Goal: Task Accomplishment & Management: Manage account settings

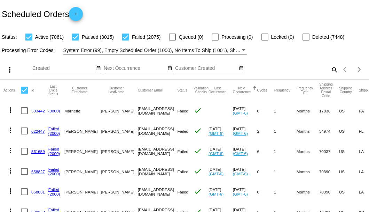
click at [330, 75] on mat-icon "search" at bounding box center [334, 69] width 8 height 11
click at [329, 71] on input "Search" at bounding box center [293, 69] width 92 height 6
paste input "820947"
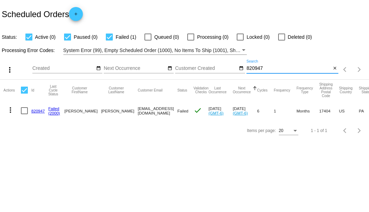
type input "820947"
click at [24, 112] on div at bounding box center [24, 110] width 7 height 7
click at [24, 114] on input "checkbox" at bounding box center [24, 114] width 0 height 0
checkbox input "true"
click at [12, 109] on mat-icon "more_vert" at bounding box center [10, 110] width 8 height 8
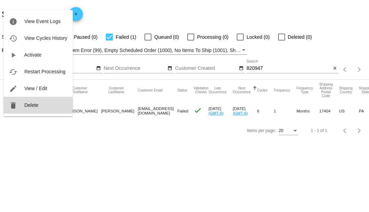
click at [14, 109] on mat-icon "delete" at bounding box center [13, 105] width 8 height 8
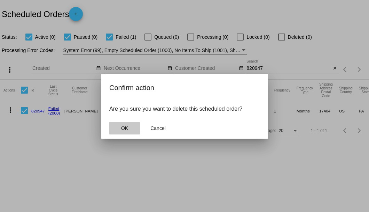
click at [125, 123] on button "OK" at bounding box center [124, 128] width 31 height 13
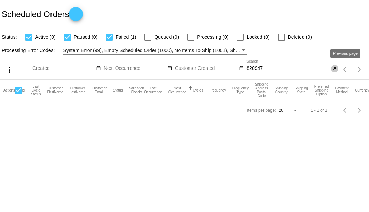
click at [334, 68] on mat-icon "close" at bounding box center [335, 69] width 5 height 6
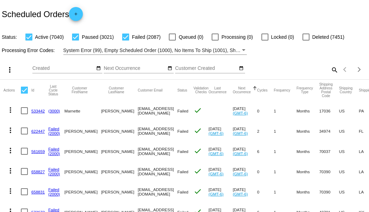
click at [332, 75] on mat-icon "search" at bounding box center [334, 69] width 8 height 11
click at [332, 71] on input "Search" at bounding box center [293, 69] width 92 height 6
paste input "[EMAIL_ADDRESS][DOMAIN_NAME]"
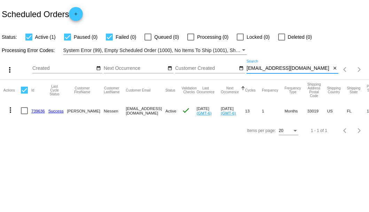
type input "[EMAIL_ADDRESS][DOMAIN_NAME]"
